Goal: Task Accomplishment & Management: Manage account settings

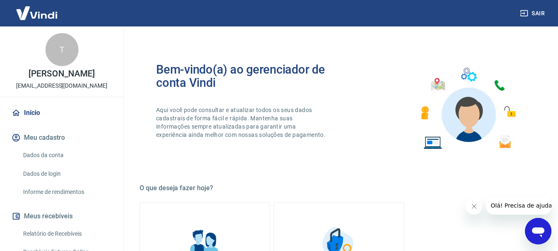
click at [40, 106] on link "Início" at bounding box center [62, 113] width 104 height 18
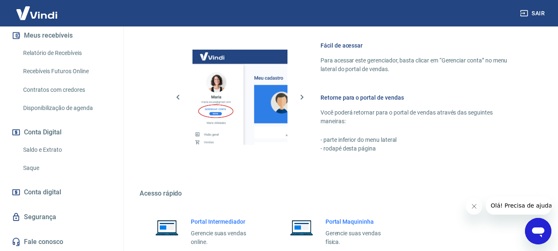
scroll to position [427, 0]
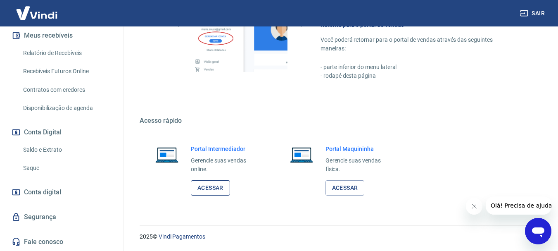
click at [206, 185] on link "Acessar" at bounding box center [210, 187] width 39 height 15
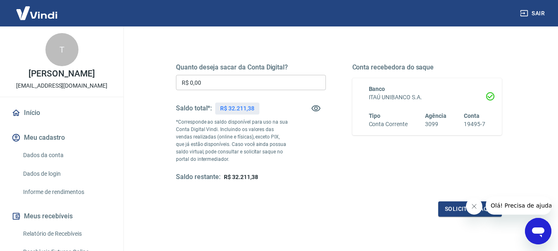
scroll to position [83, 0]
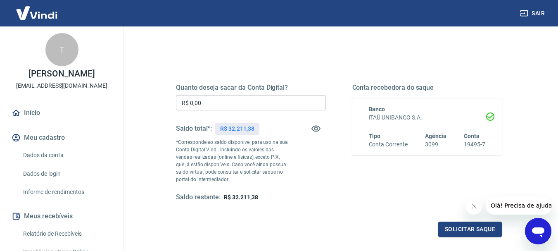
click at [272, 108] on input "R$ 0,00" at bounding box center [251, 102] width 150 height 15
click at [240, 101] on input "R$ 0,00" at bounding box center [251, 102] width 150 height 15
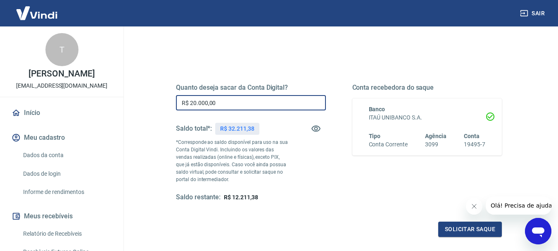
click at [197, 104] on input "R$ 20.000,00" at bounding box center [251, 102] width 150 height 15
type input "R$ 22.000,00"
click at [469, 228] on button "Solicitar saque" at bounding box center [470, 228] width 64 height 15
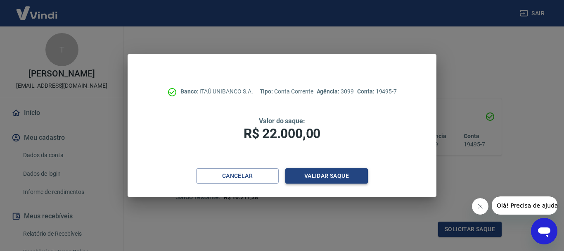
click at [351, 177] on button "Validar saque" at bounding box center [326, 175] width 83 height 15
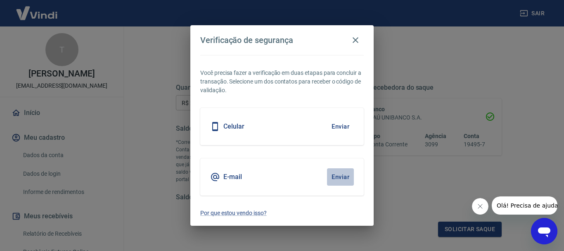
click at [336, 178] on button "Enviar" at bounding box center [340, 176] width 27 height 17
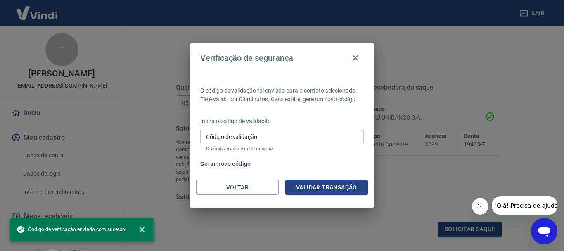
click at [222, 138] on input "Código de validação" at bounding box center [281, 136] width 163 height 15
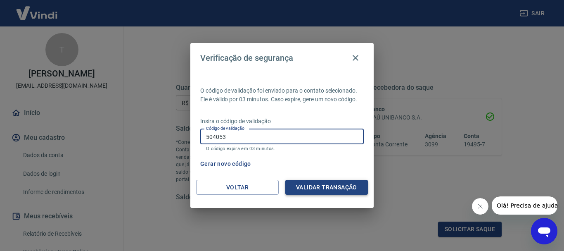
type input "504053"
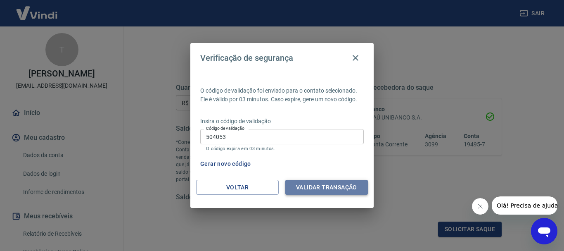
click at [332, 187] on button "Validar transação" at bounding box center [326, 187] width 83 height 15
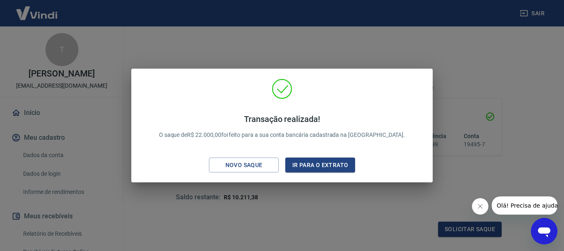
click at [501, 155] on div "Transação realizada! O saque de R$ 22.000,00 foi feito para a sua conta bancári…" at bounding box center [282, 125] width 564 height 251
